Goal: Task Accomplishment & Management: Manage account settings

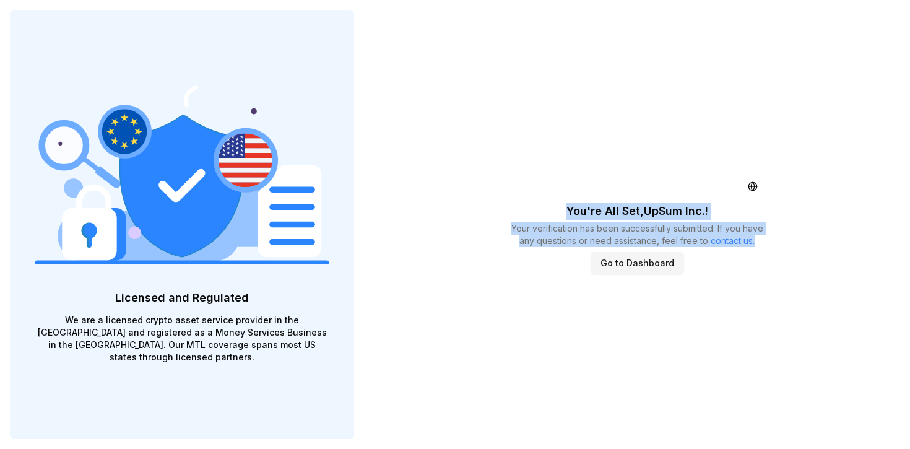
drag, startPoint x: 552, startPoint y: 188, endPoint x: 774, endPoint y: 251, distance: 230.4
click at [776, 248] on div "You're All Set, UpSum Inc. ! Your verification has been successfully submitted.…" at bounding box center [637, 224] width 546 height 449
copy div "You're All Set, UpSum Inc. ! Your verification has been successfully submitted.…"
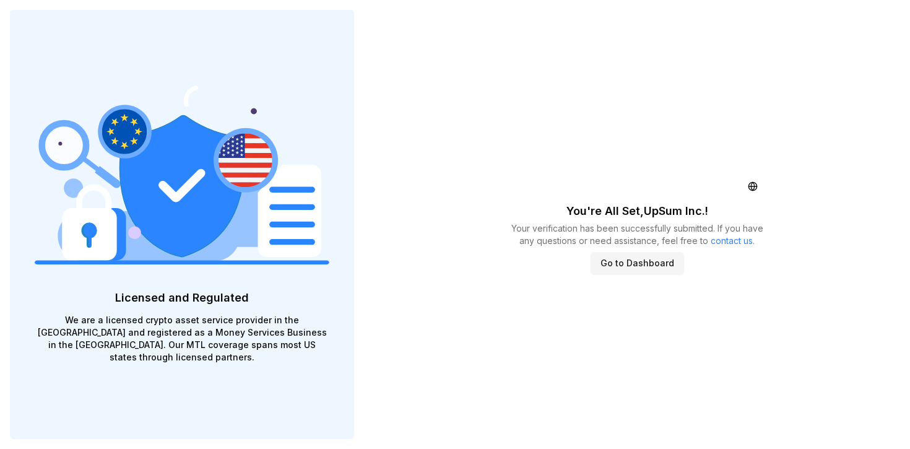
drag, startPoint x: 780, startPoint y: 311, endPoint x: 681, endPoint y: 288, distance: 101.0
click at [779, 311] on div "You're All Set, UpSum Inc. ! Your verification has been successfully submitted.…" at bounding box center [637, 224] width 546 height 449
click at [629, 273] on button "Go to Dashboard" at bounding box center [637, 263] width 93 height 22
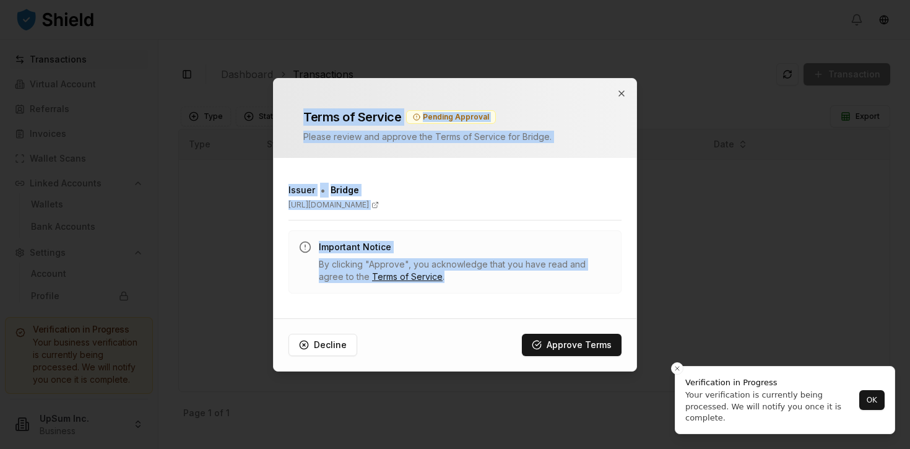
drag, startPoint x: 309, startPoint y: 105, endPoint x: 510, endPoint y: 302, distance: 281.9
click at [516, 304] on div "Terms of Service Pending Approval Please review and approve the Terms of Servic…" at bounding box center [455, 224] width 364 height 293
copy div "Terms of Service Pending Approval Please review and approve the Terms of Servic…"
click at [508, 296] on div "Issuer • Bridge [URL][DOMAIN_NAME] Important Notice By clicking "Approve", you …" at bounding box center [455, 238] width 363 height 141
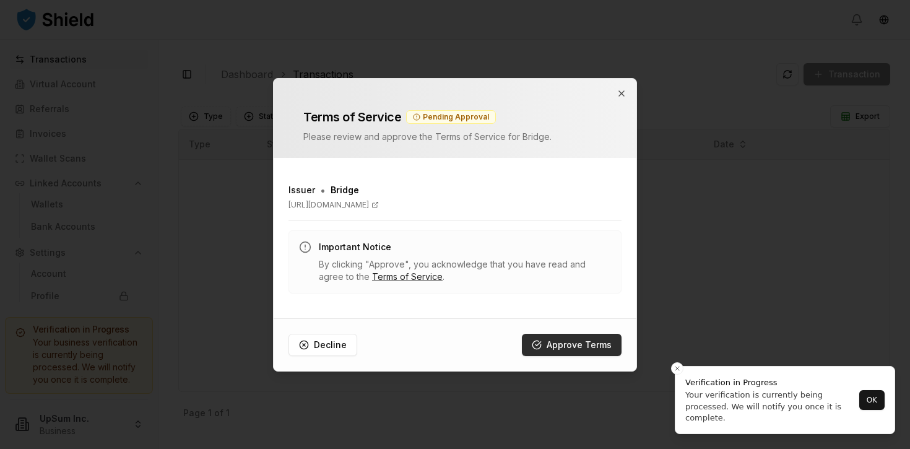
click at [575, 348] on button "Approve Terms" at bounding box center [572, 345] width 100 height 22
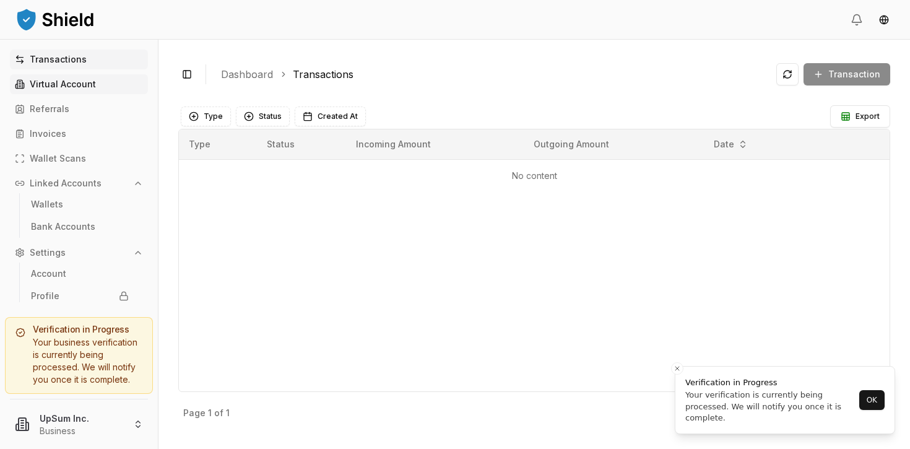
click at [74, 84] on p "Virtual Account" at bounding box center [63, 84] width 66 height 9
click at [90, 86] on p "Virtual Account" at bounding box center [63, 84] width 66 height 9
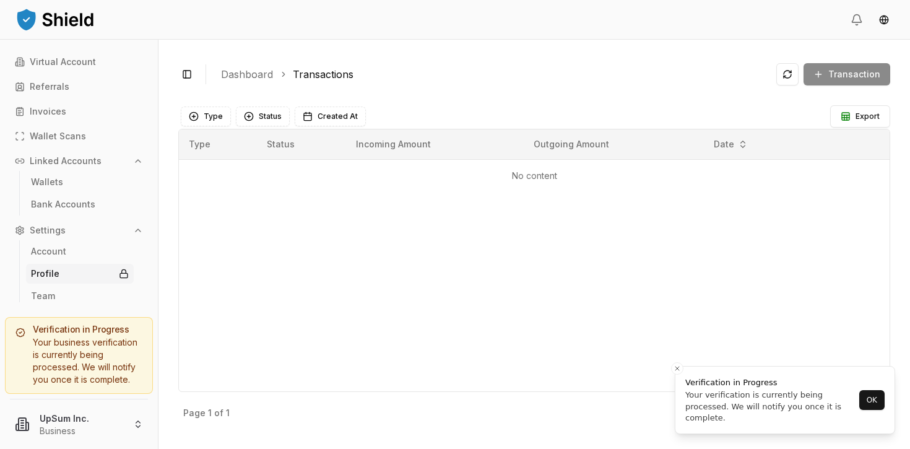
scroll to position [27, 0]
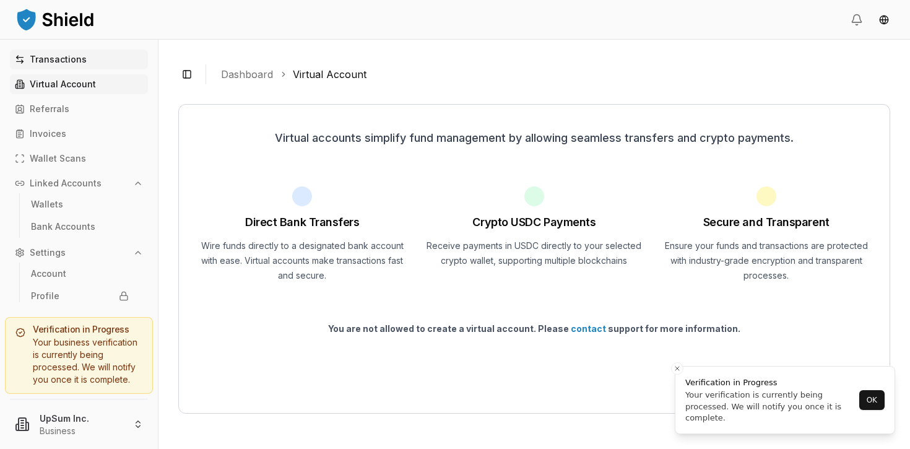
click at [66, 60] on p "Transactions" at bounding box center [58, 59] width 57 height 9
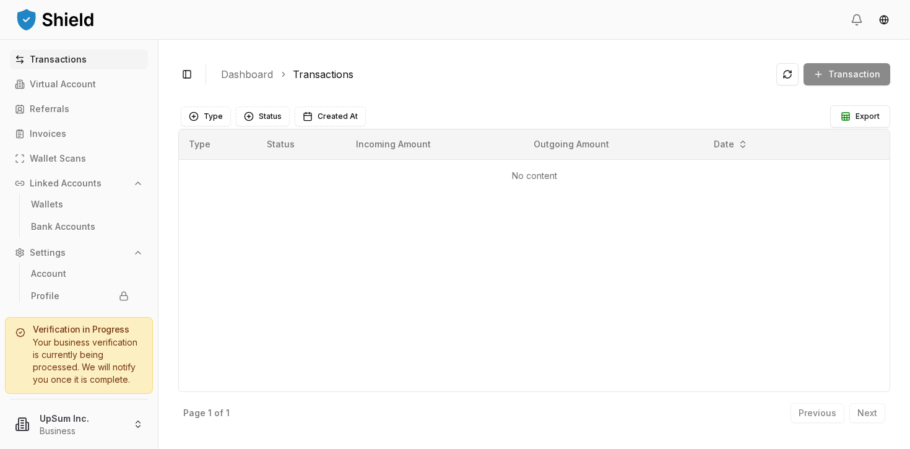
click at [75, 360] on div "Your business verification is currently being processed. We will notify you onc…" at bounding box center [78, 361] width 127 height 50
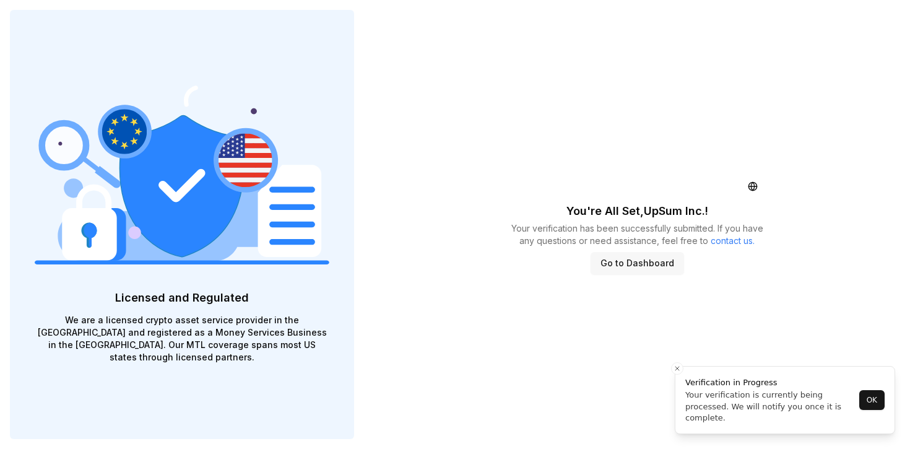
click at [624, 274] on button "Go to Dashboard" at bounding box center [637, 263] width 93 height 22
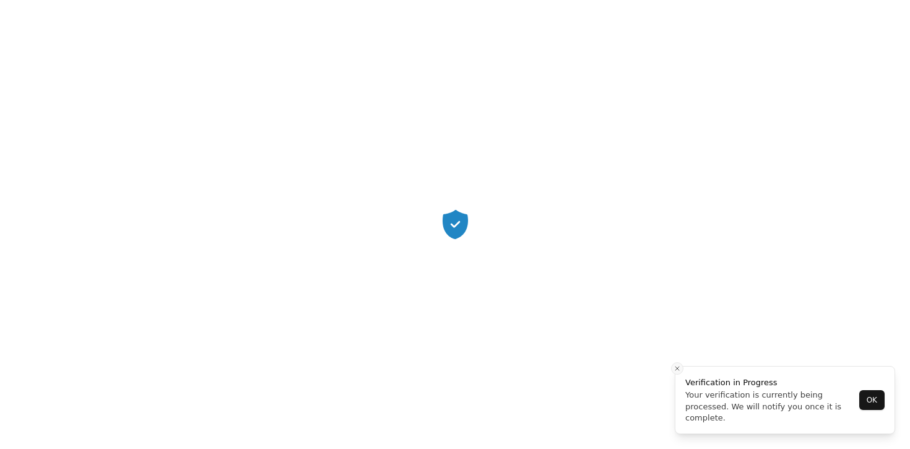
click at [678, 370] on icon "Close toast" at bounding box center [676, 368] width 7 height 7
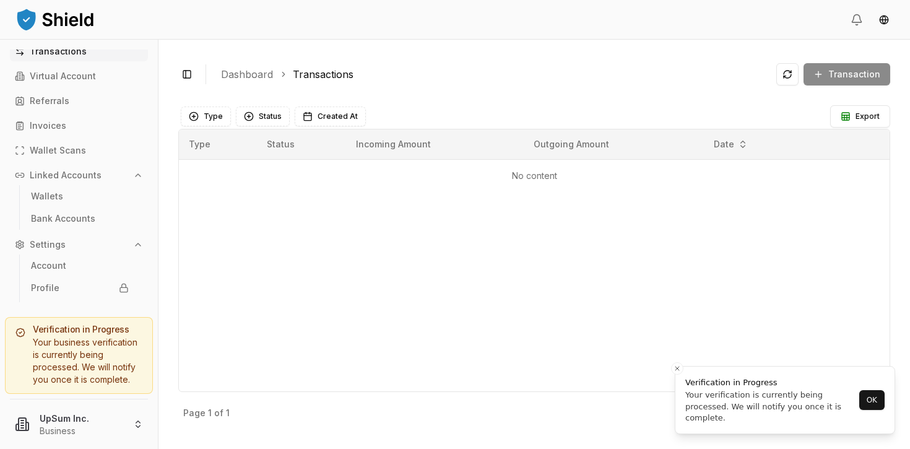
scroll to position [27, 0]
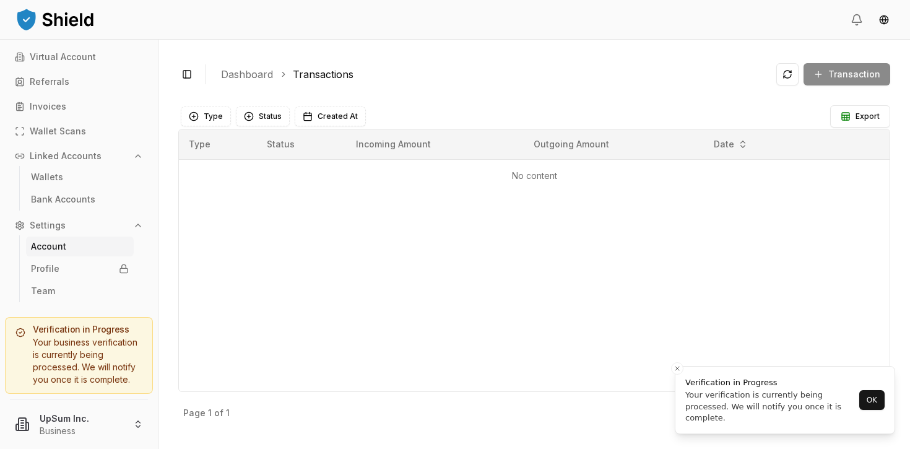
click at [58, 251] on p "Account" at bounding box center [48, 246] width 35 height 9
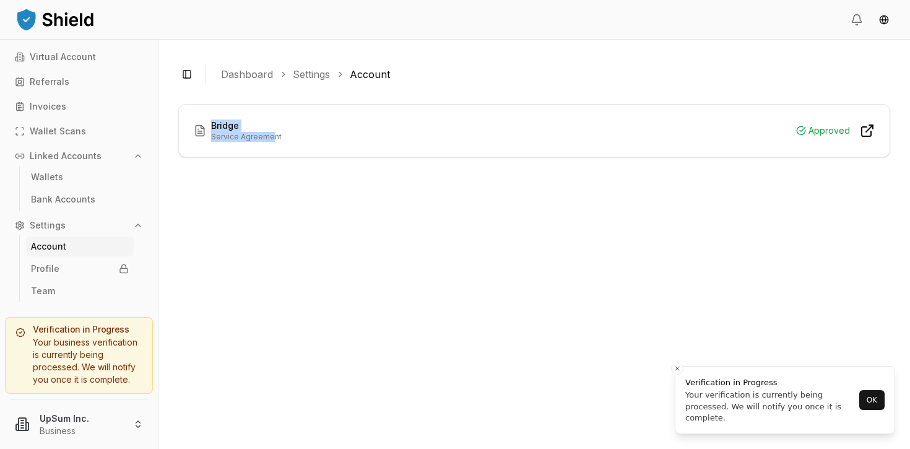
drag, startPoint x: 212, startPoint y: 121, endPoint x: 282, endPoint y: 136, distance: 72.1
click at [274, 134] on div "Bridge Service Agreement" at bounding box center [246, 130] width 71 height 22
copy div "Bridge Service Agreemen"
drag, startPoint x: 276, startPoint y: 126, endPoint x: 292, endPoint y: 144, distance: 24.2
click at [276, 126] on h3 "Bridge" at bounding box center [246, 125] width 71 height 12
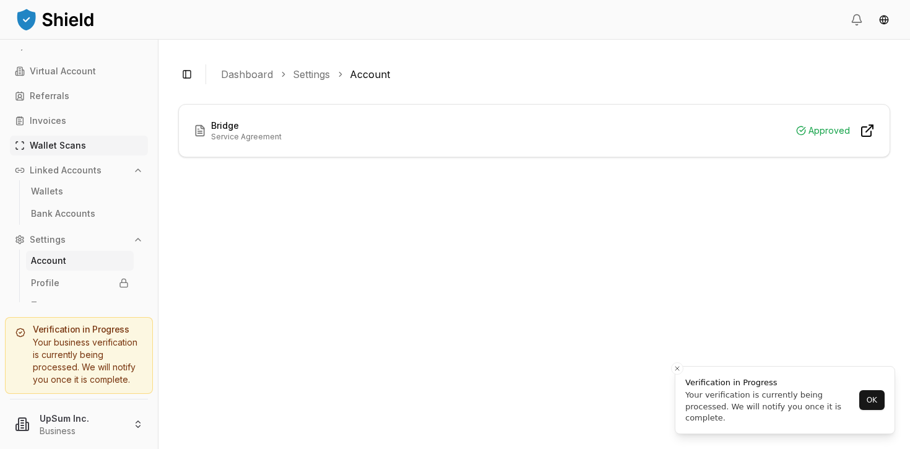
scroll to position [9, 0]
click at [63, 150] on p "Wallet Scans" at bounding box center [58, 149] width 56 height 9
click at [56, 123] on p "Invoices" at bounding box center [48, 124] width 37 height 9
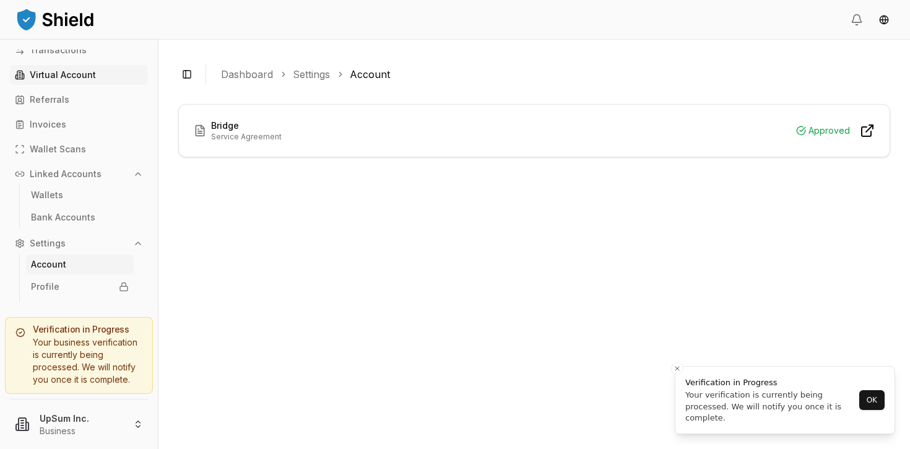
scroll to position [7, 0]
click at [72, 76] on p "Virtual Account" at bounding box center [63, 77] width 66 height 9
click at [70, 74] on p "Virtual Account" at bounding box center [63, 77] width 66 height 9
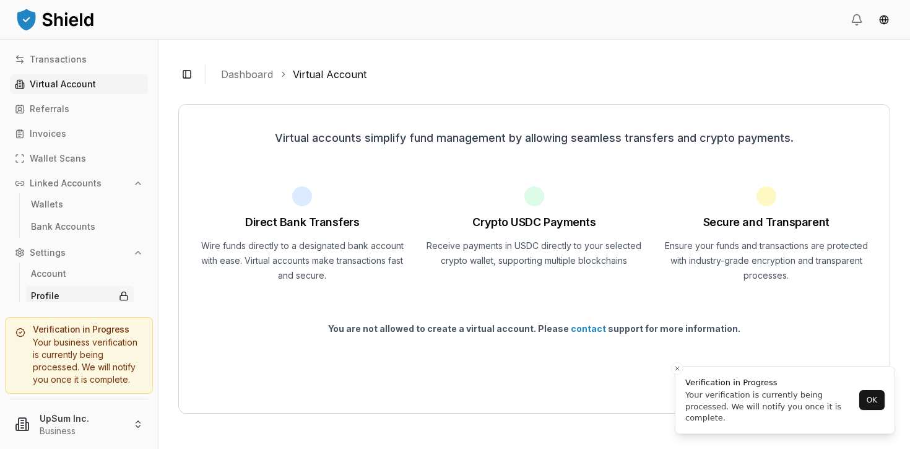
click at [54, 296] on p "Profile" at bounding box center [45, 296] width 28 height 9
drag, startPoint x: 4, startPoint y: 307, endPoint x: 186, endPoint y: 388, distance: 198.7
click at [183, 389] on div "Transactions Virtual Account Referrals Invoices Wallet Scans Linked Accounts Wa…" at bounding box center [455, 244] width 910 height 409
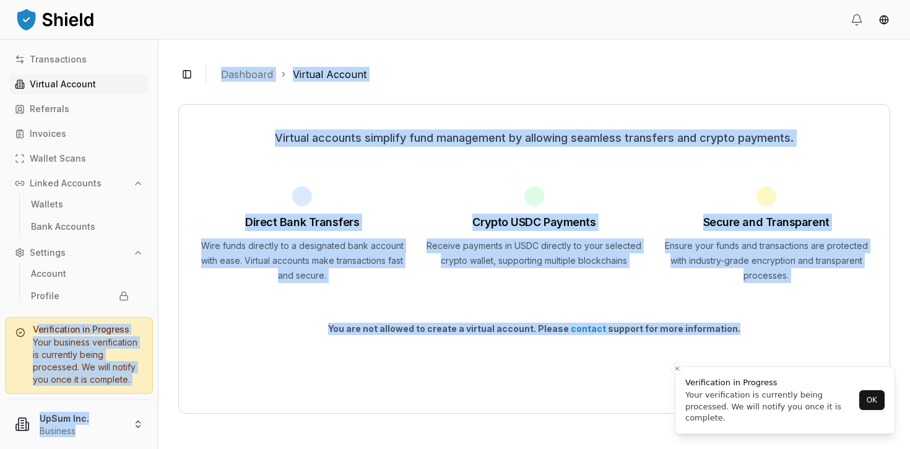
drag, startPoint x: 157, startPoint y: 400, endPoint x: 36, endPoint y: 331, distance: 139.5
click at [36, 331] on div "Transactions Virtual Account Referrals Invoices Wallet Scans Linked Accounts Wa…" at bounding box center [455, 244] width 910 height 409
copy div "erification in Progress Your business verification is currently being processed…"
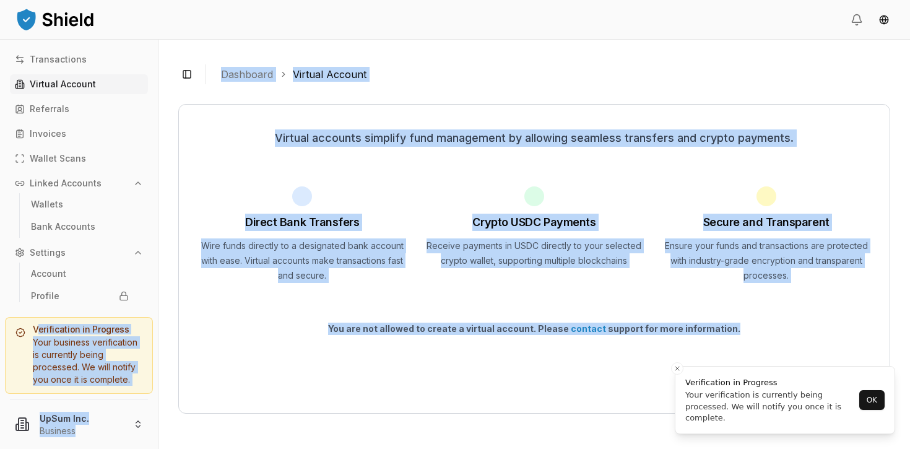
click at [464, 182] on div "Virtual accounts simplify fund management by allowing seamless transfers and cr…" at bounding box center [534, 258] width 712 height 309
